Goal: Check status: Check status

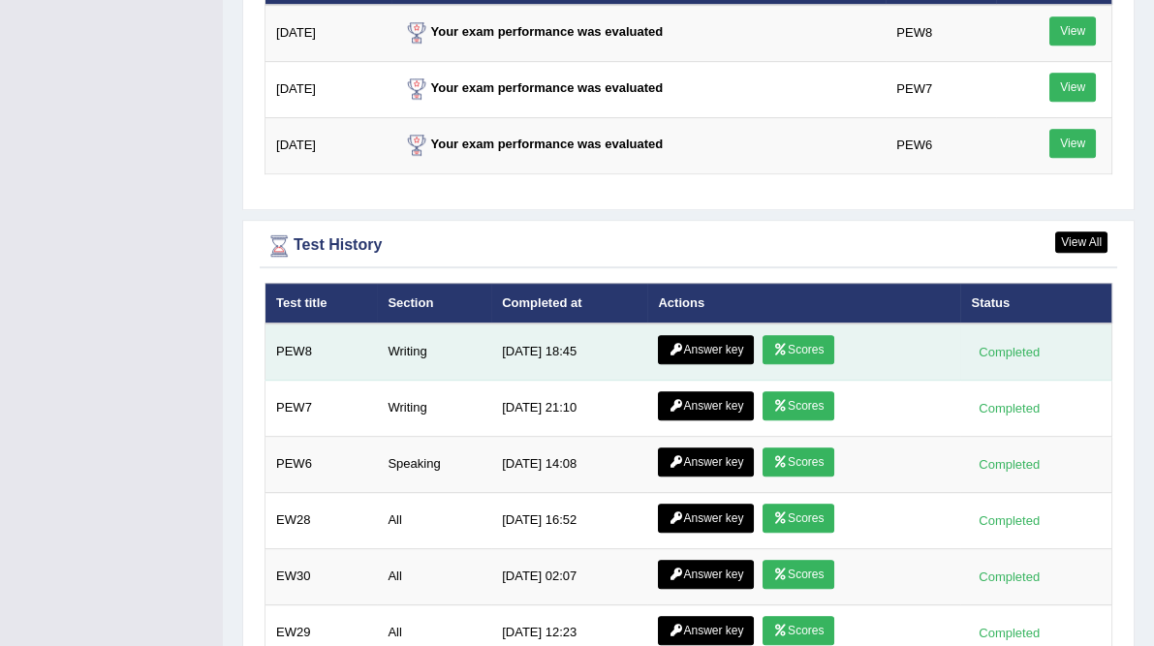
click at [792, 335] on link "Scores" at bounding box center [799, 349] width 72 height 29
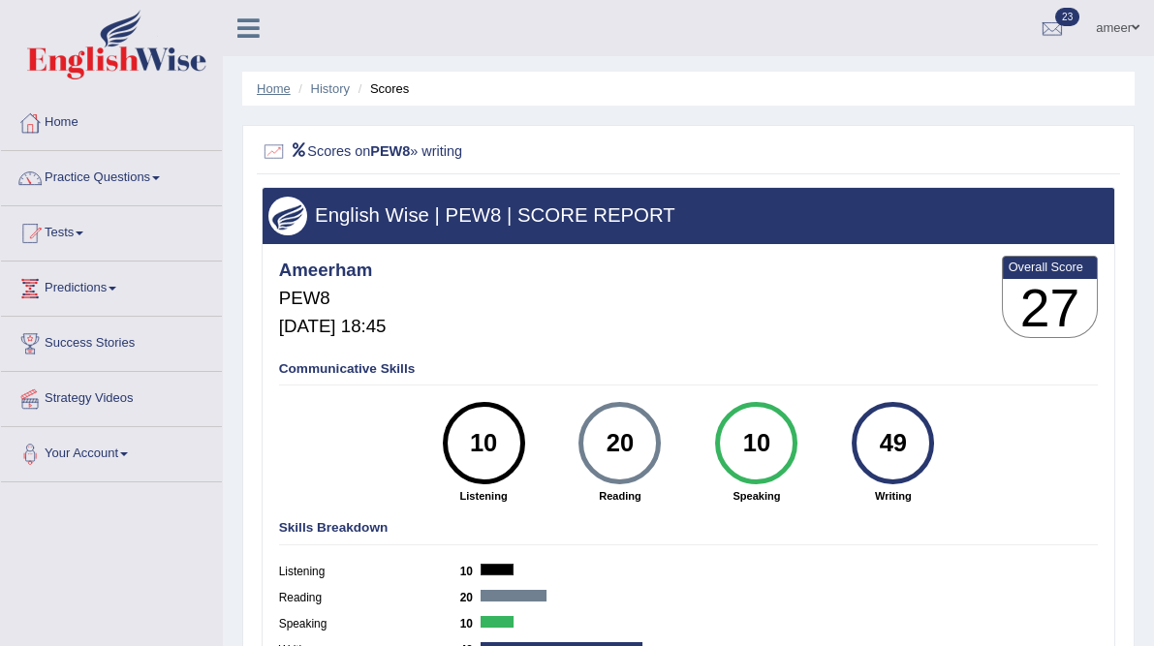
click at [283, 93] on link "Home" at bounding box center [274, 88] width 34 height 15
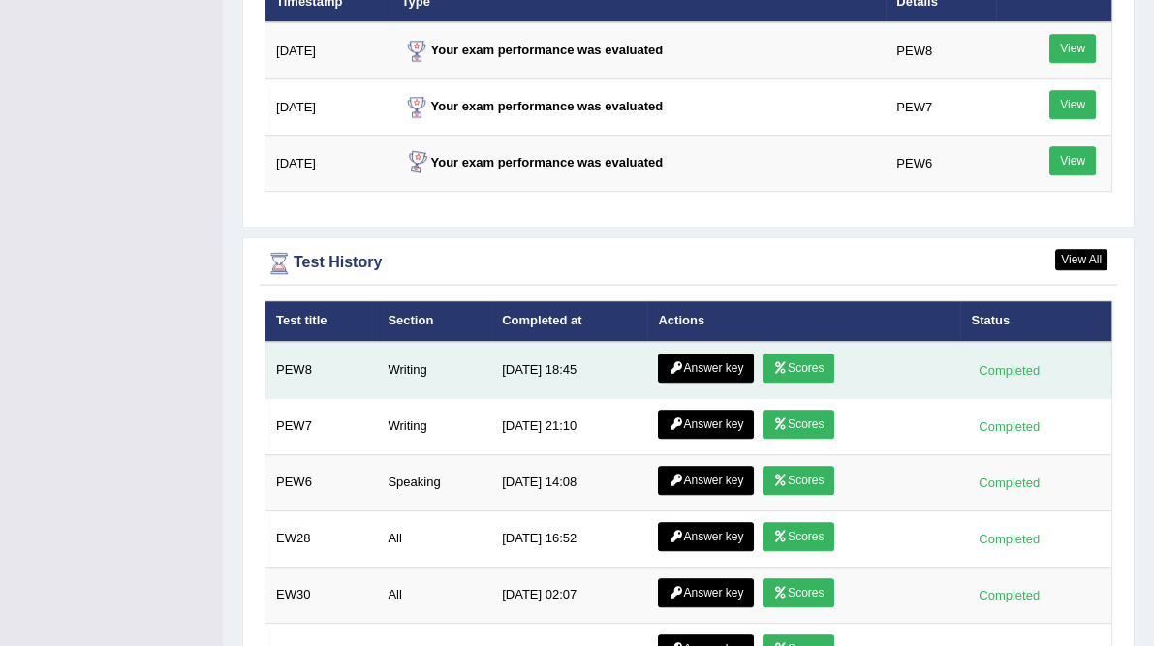
click at [669, 362] on icon at bounding box center [676, 368] width 15 height 12
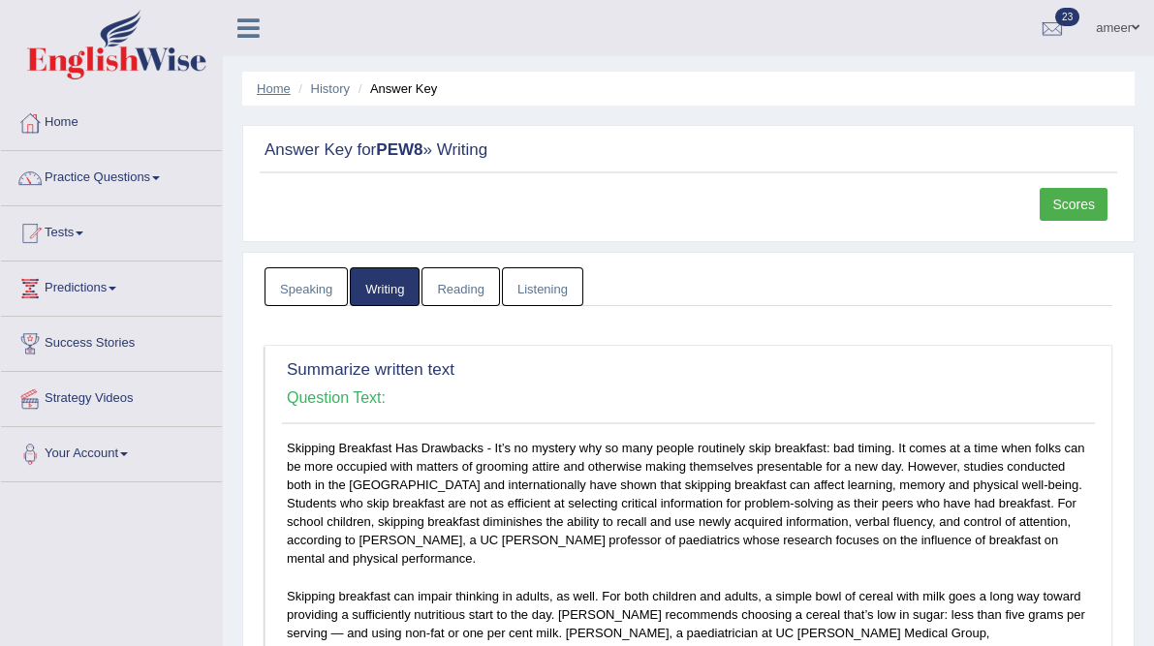
click at [284, 89] on link "Home" at bounding box center [274, 88] width 34 height 15
